Goal: Navigation & Orientation: Go to known website

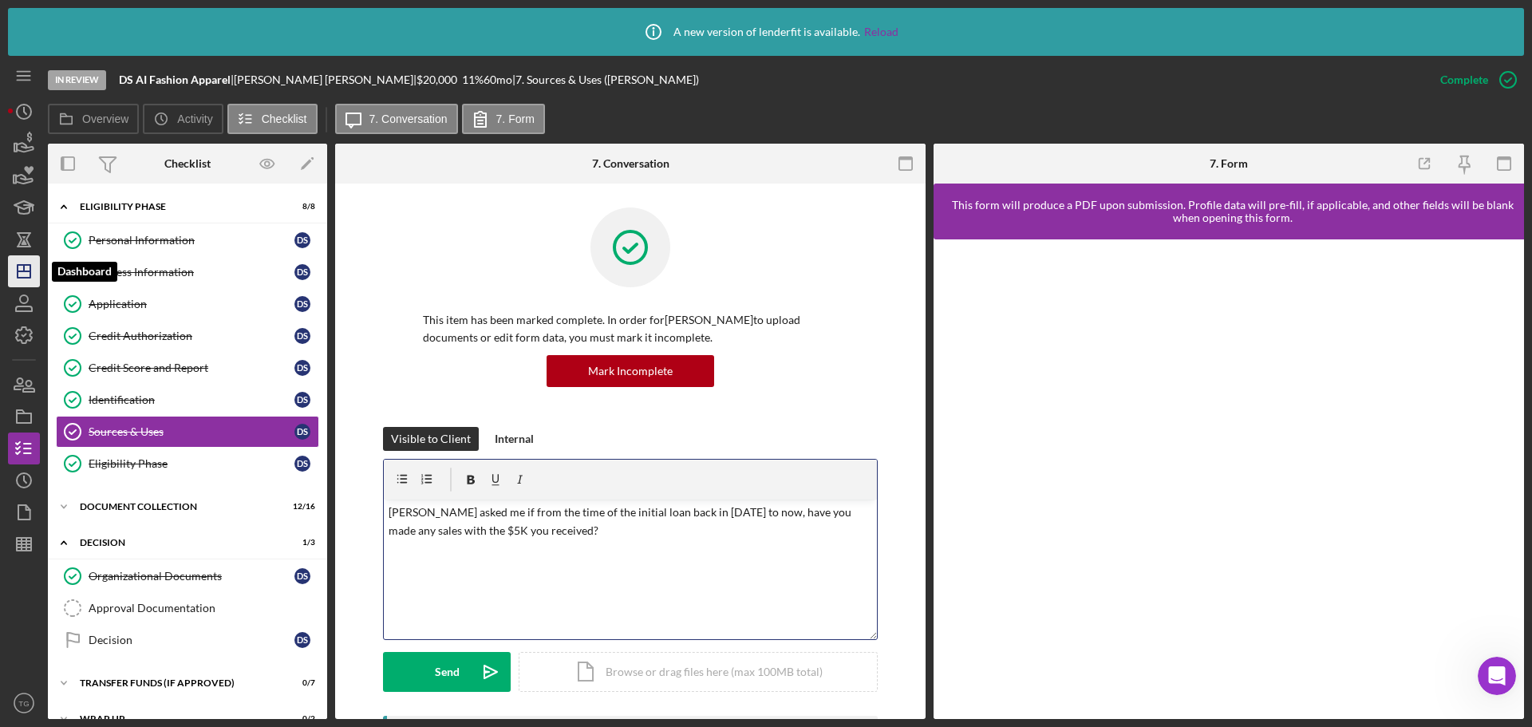
click at [16, 272] on icon "Icon/Dashboard" at bounding box center [24, 271] width 40 height 40
